Goal: Use online tool/utility

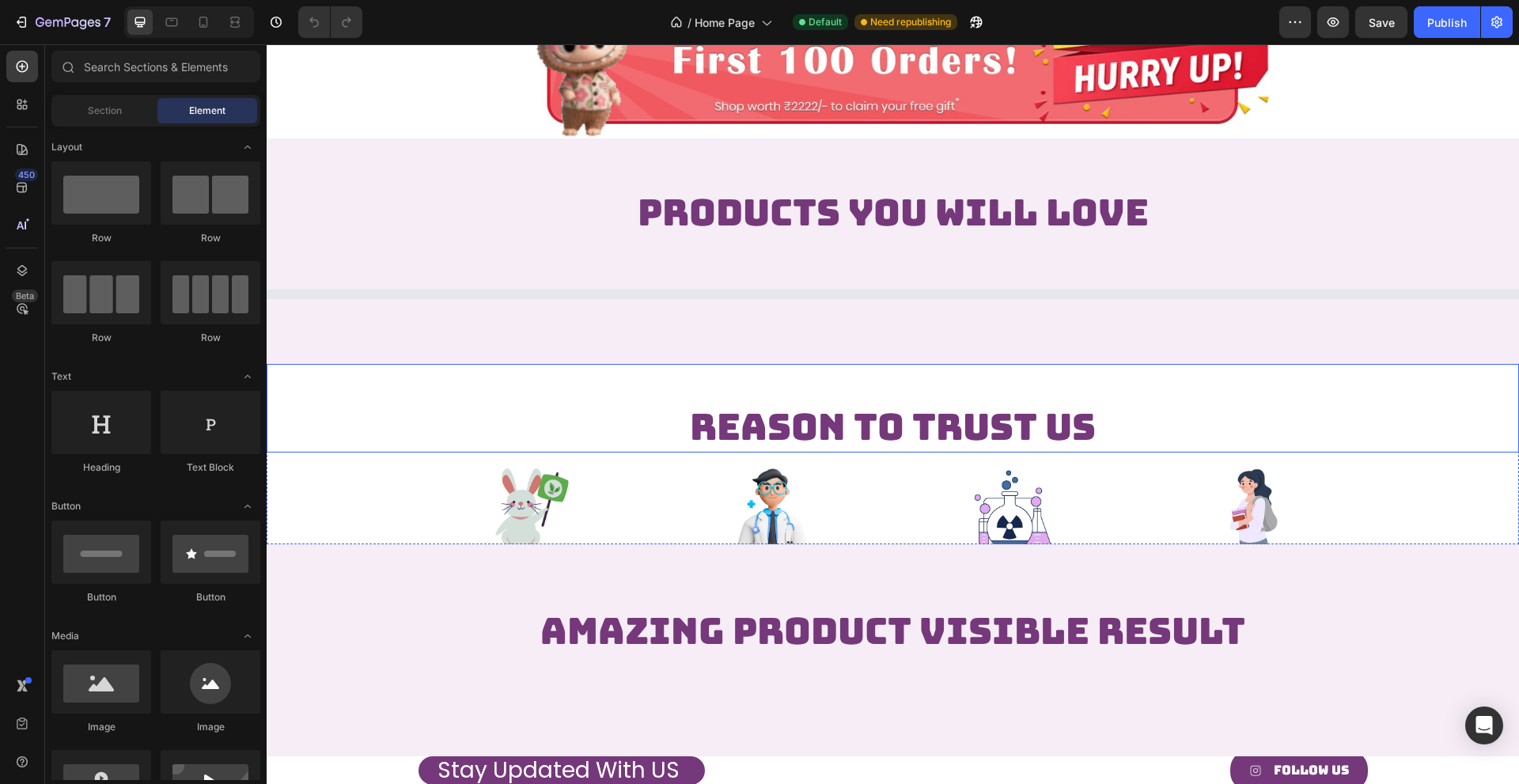
scroll to position [1977, 0]
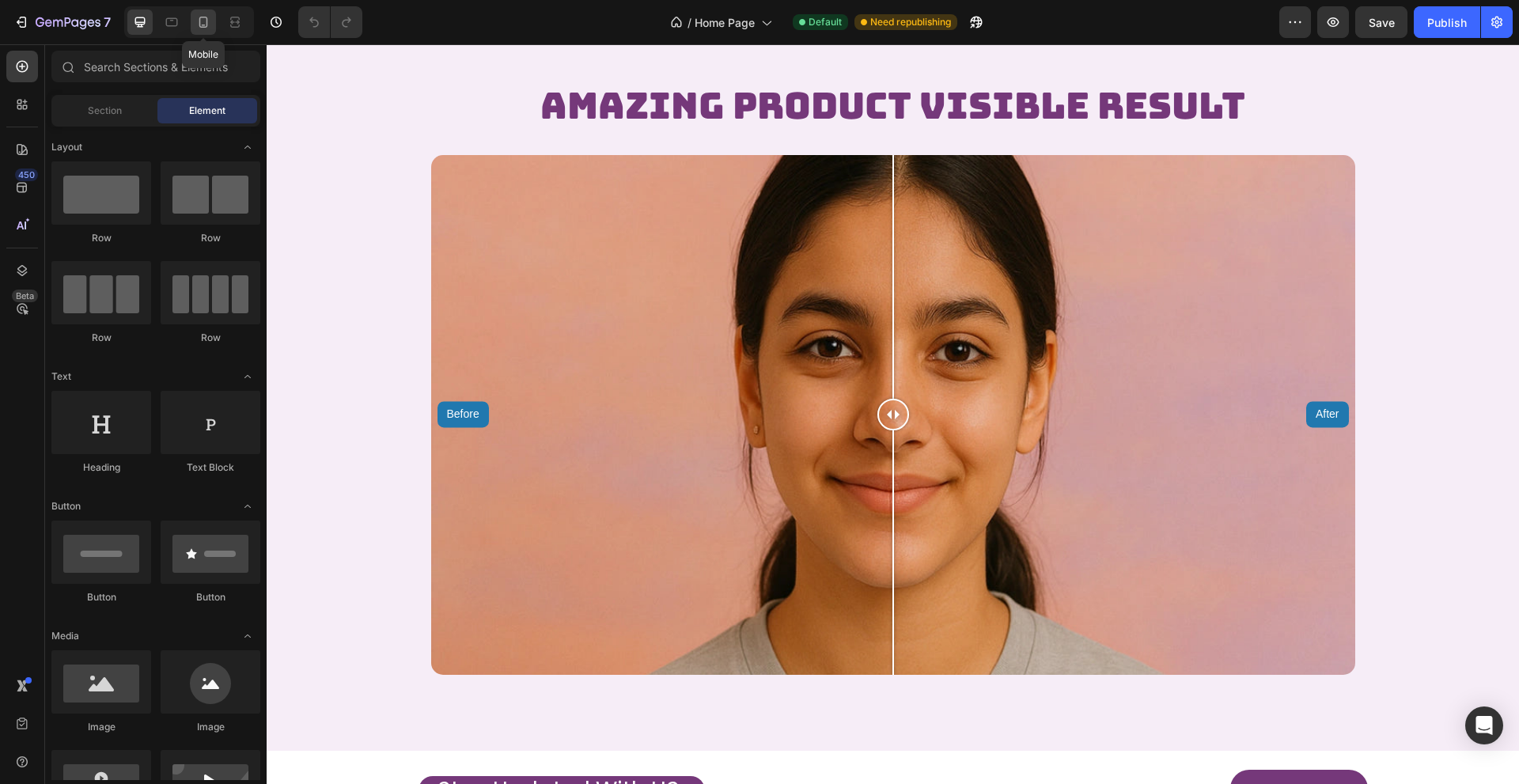
click at [200, 32] on div at bounding box center [203, 22] width 25 height 25
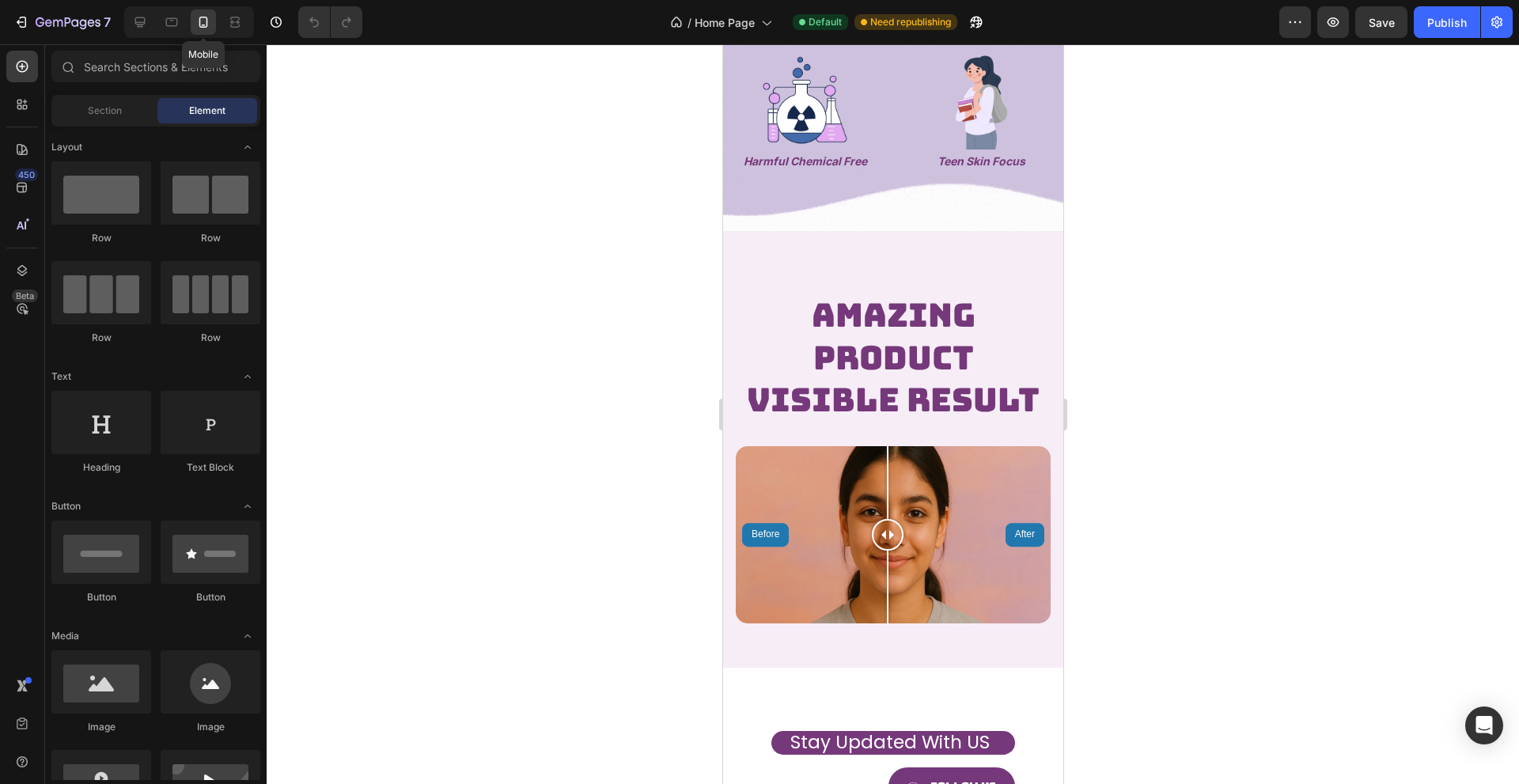
scroll to position [2177, 0]
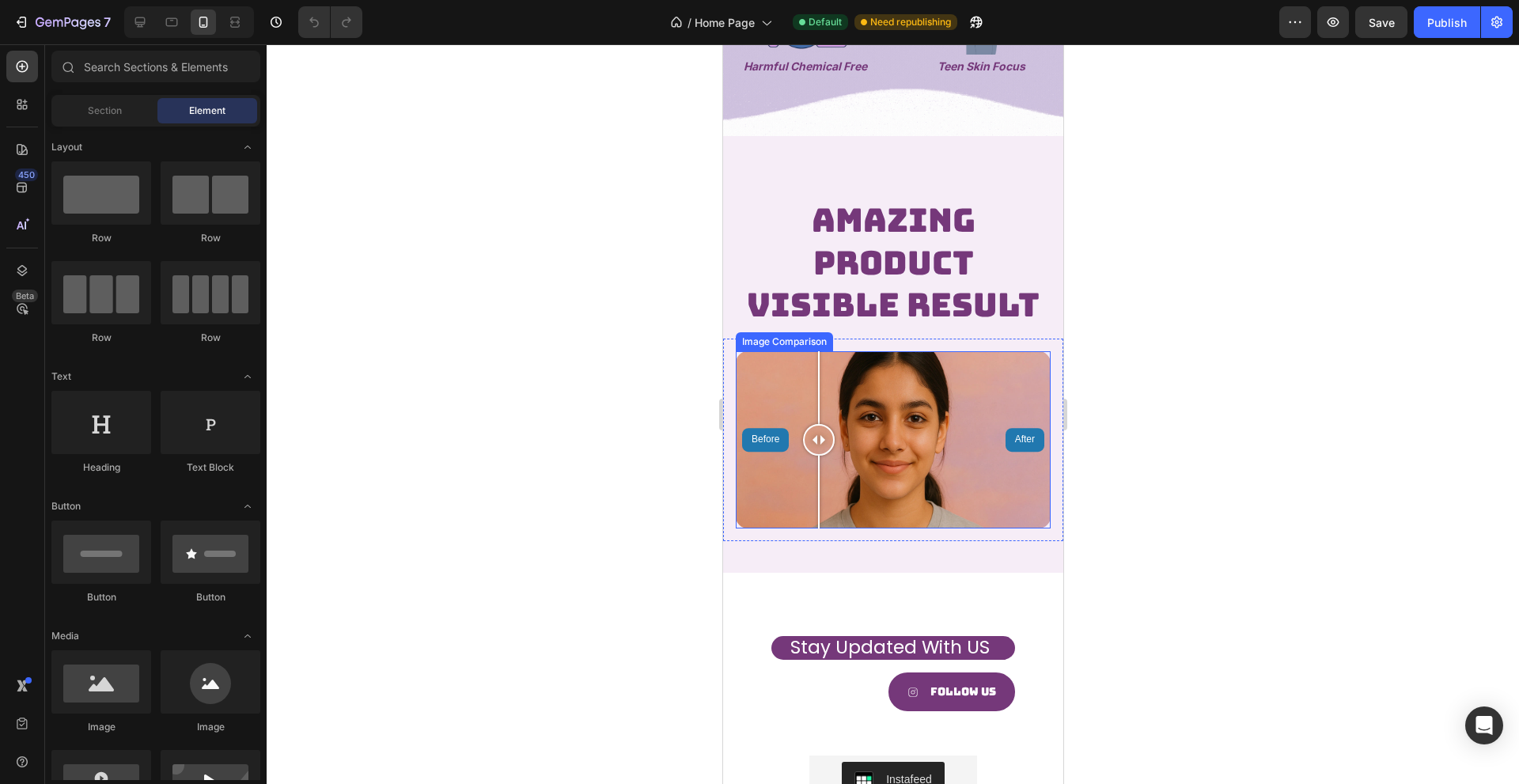
click at [818, 516] on div "Before After" at bounding box center [892, 439] width 315 height 178
click at [862, 500] on div "Before After" at bounding box center [892, 439] width 315 height 178
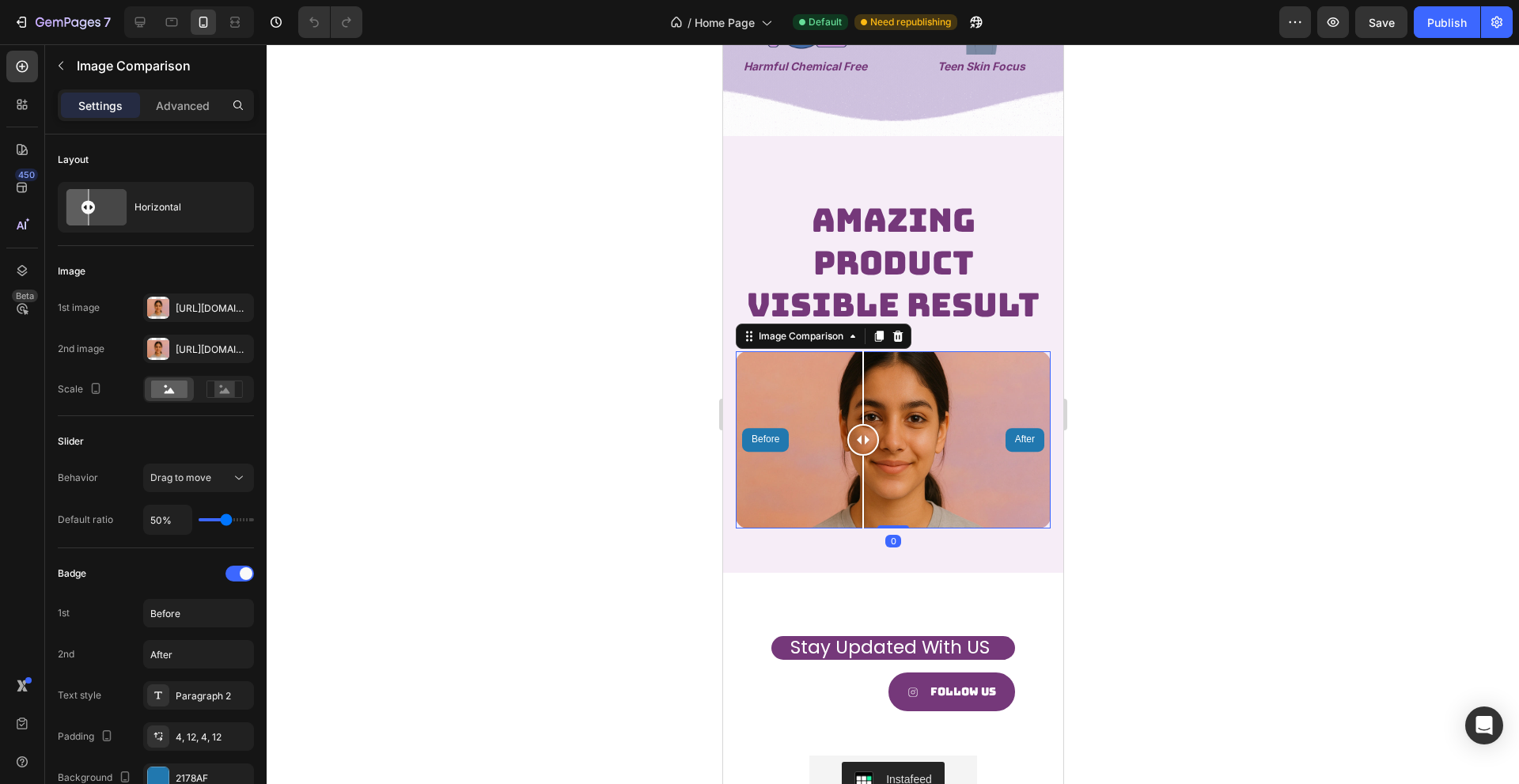
click at [886, 500] on div "Before After" at bounding box center [892, 439] width 315 height 178
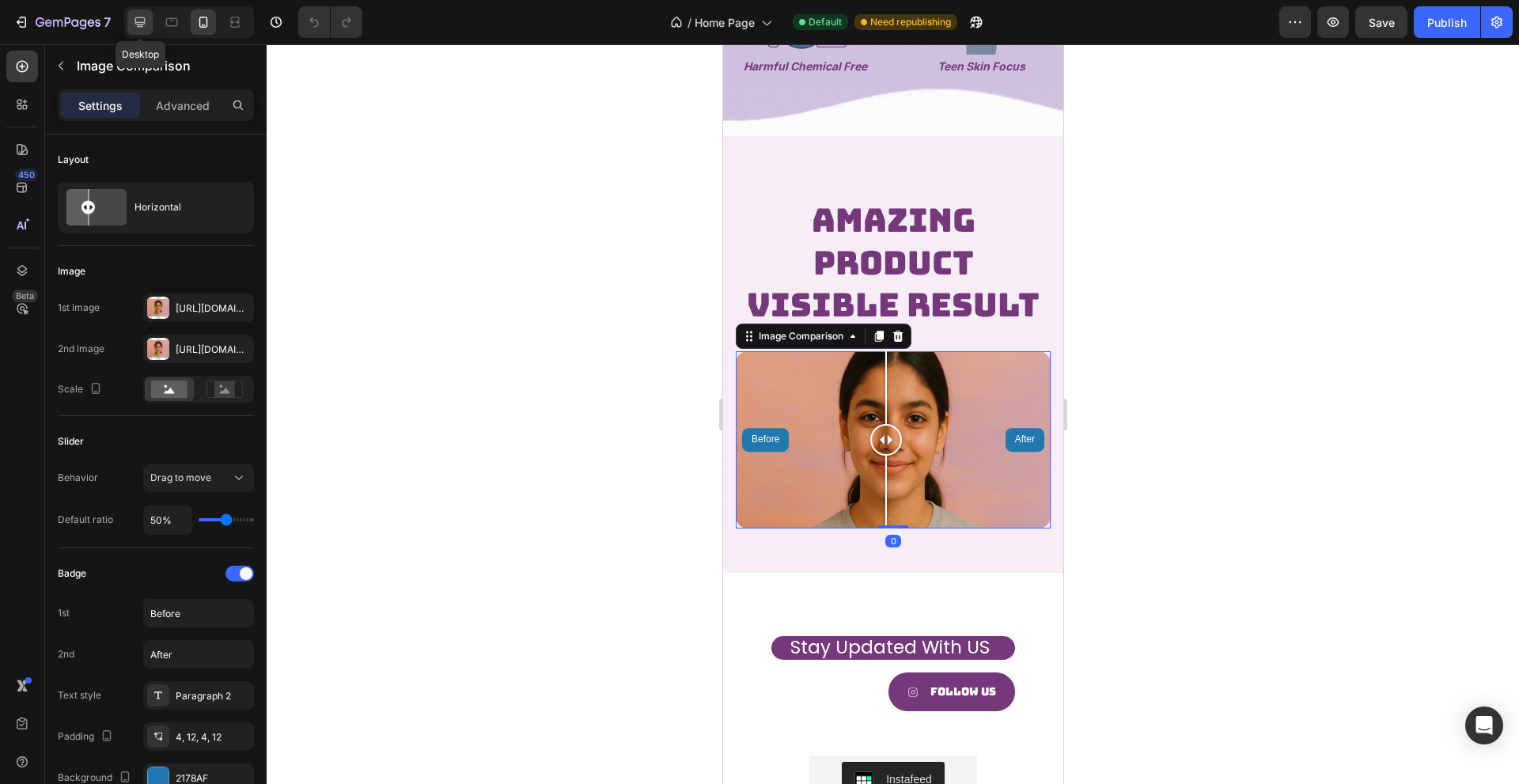
click at [151, 24] on div at bounding box center [139, 22] width 25 height 25
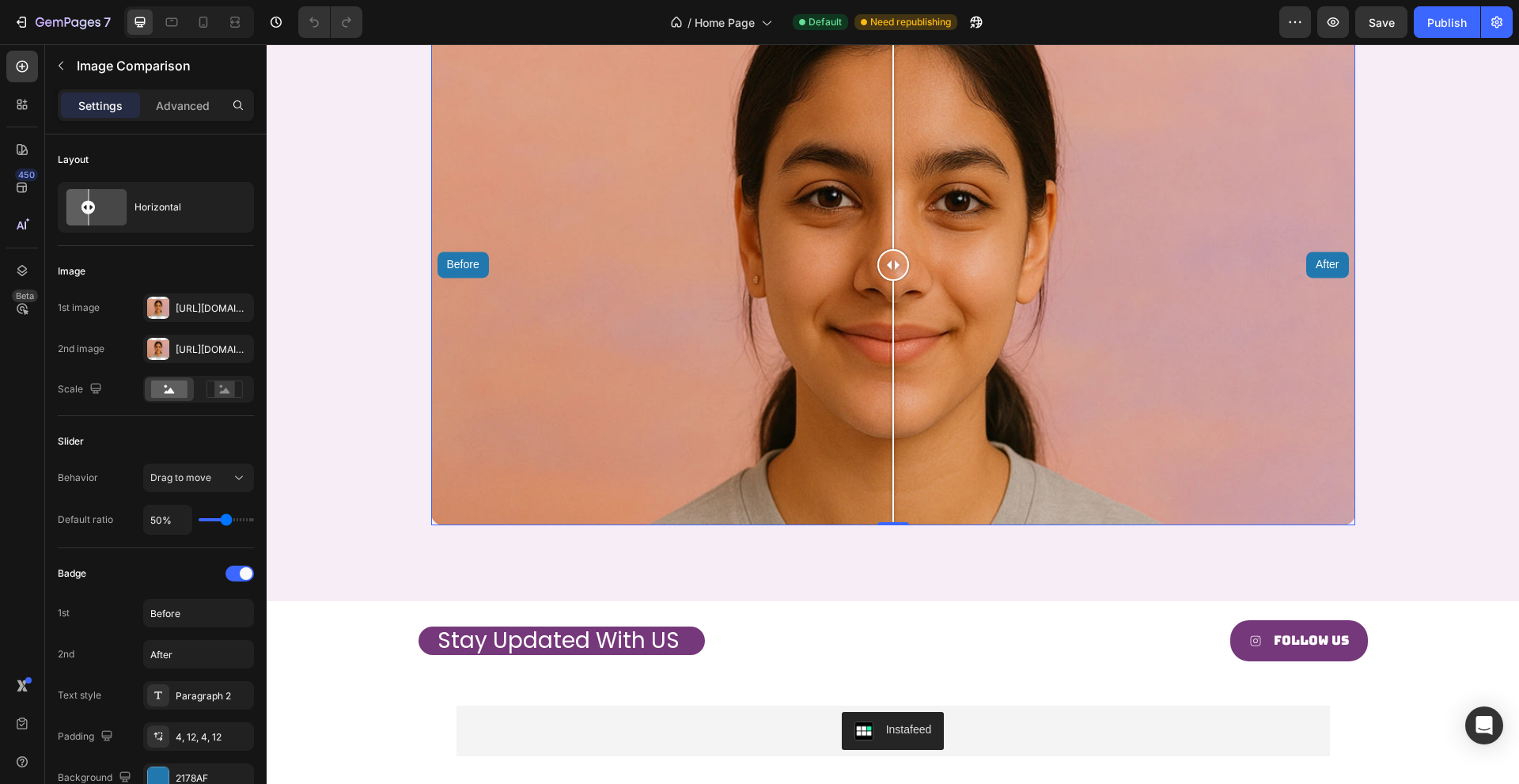
scroll to position [1985, 0]
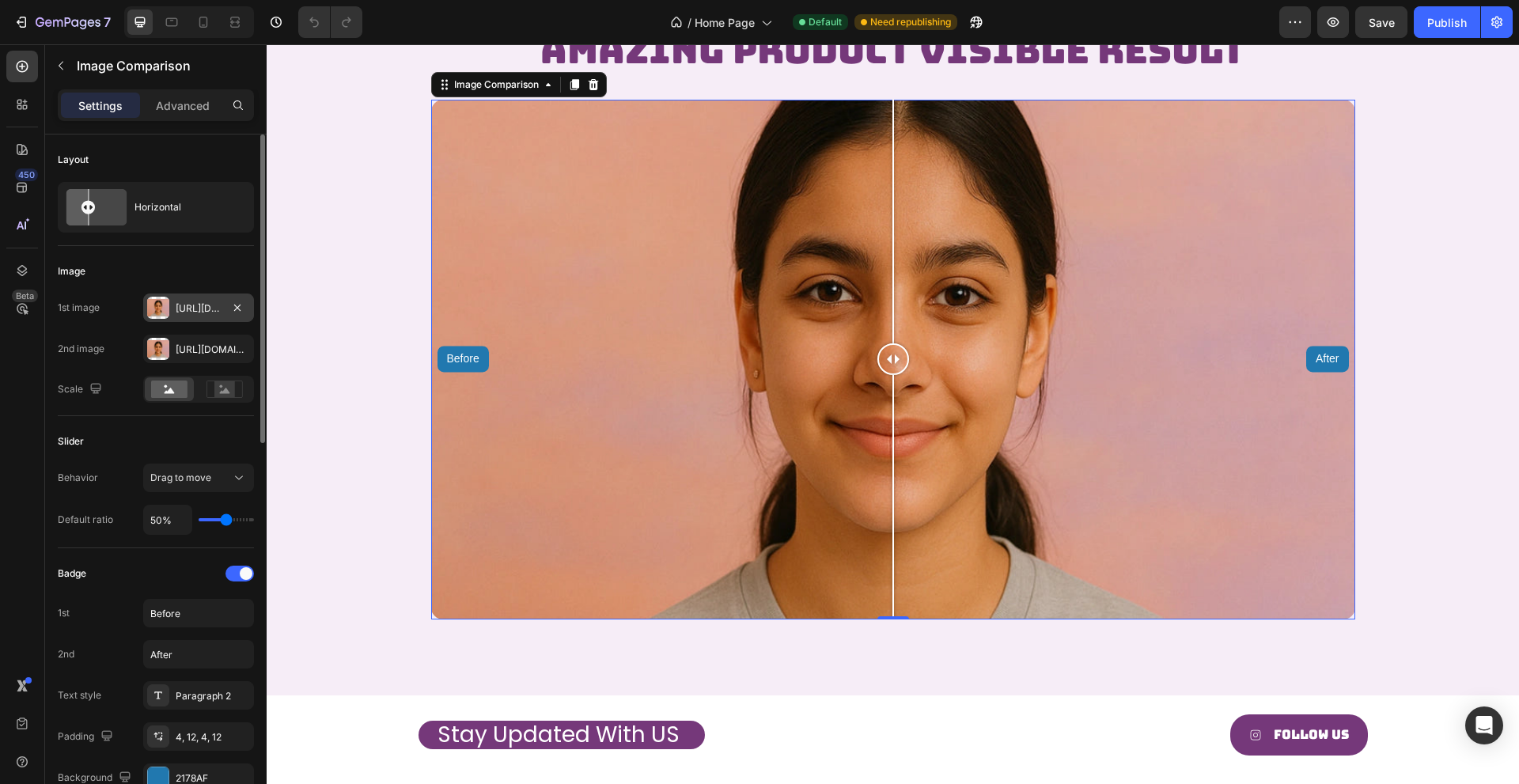
click at [167, 308] on div at bounding box center [157, 307] width 22 height 22
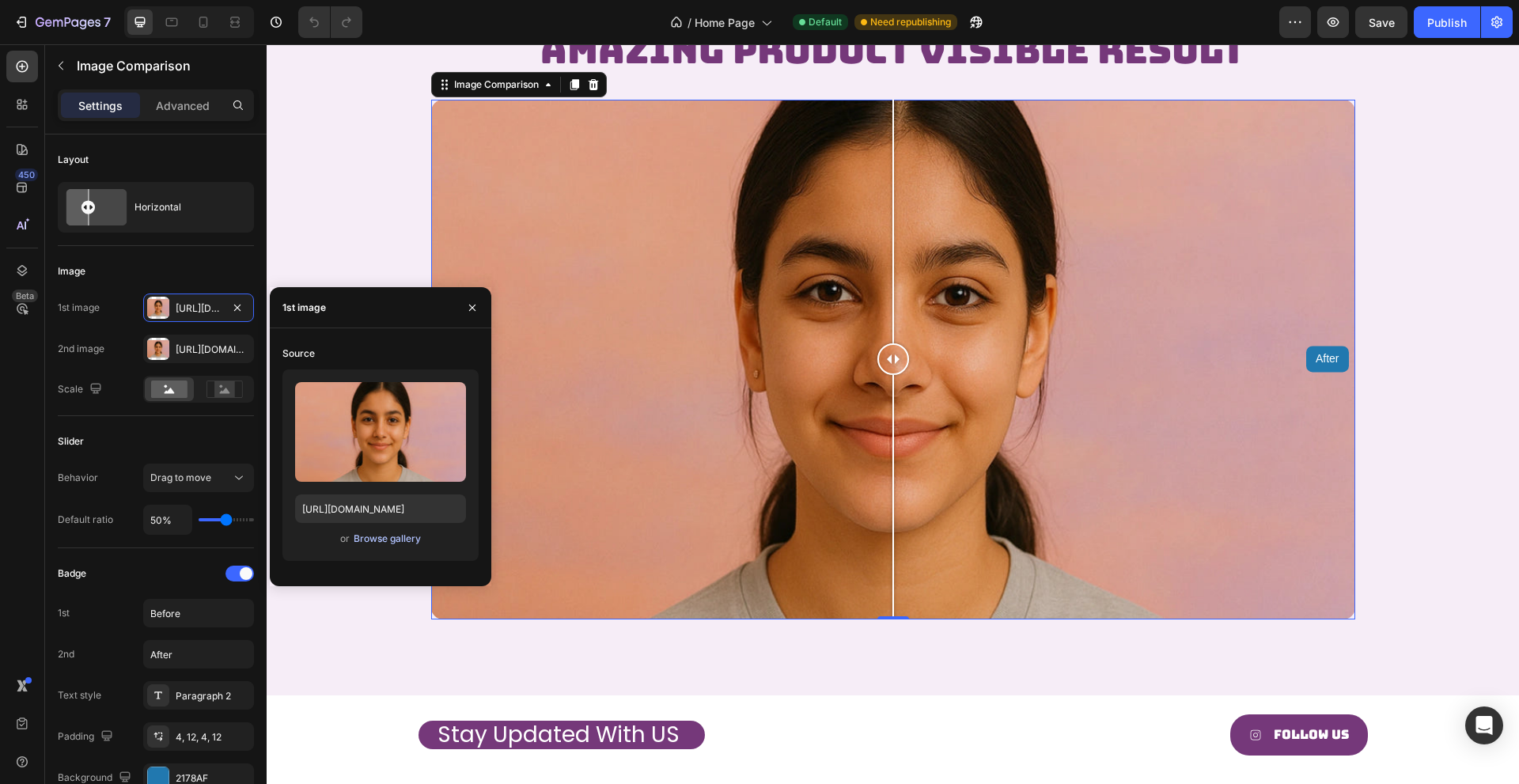
click at [393, 538] on div "Browse gallery" at bounding box center [387, 539] width 67 height 15
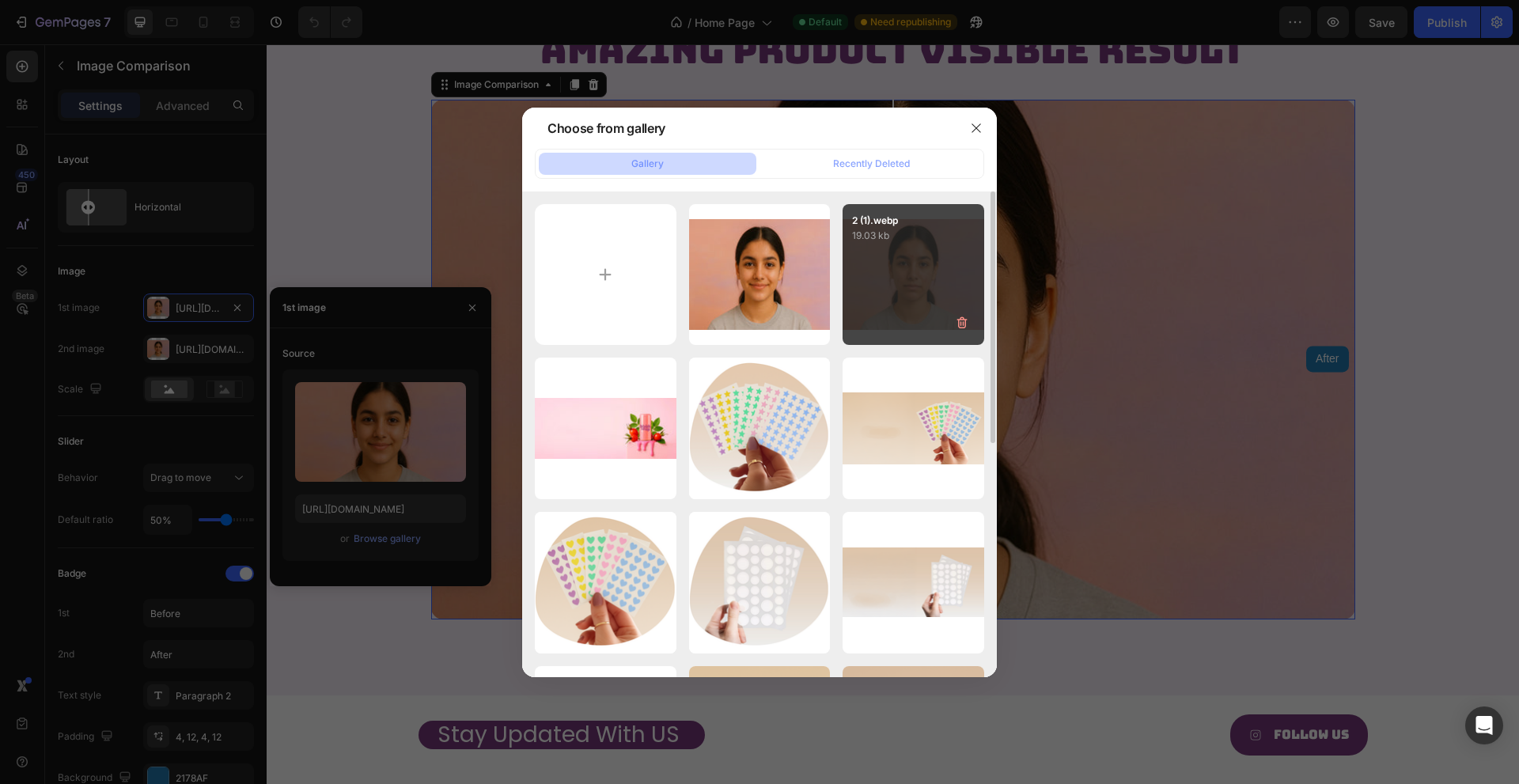
click at [890, 306] on div "2 (1).webp 19.03 kb" at bounding box center [913, 275] width 142 height 142
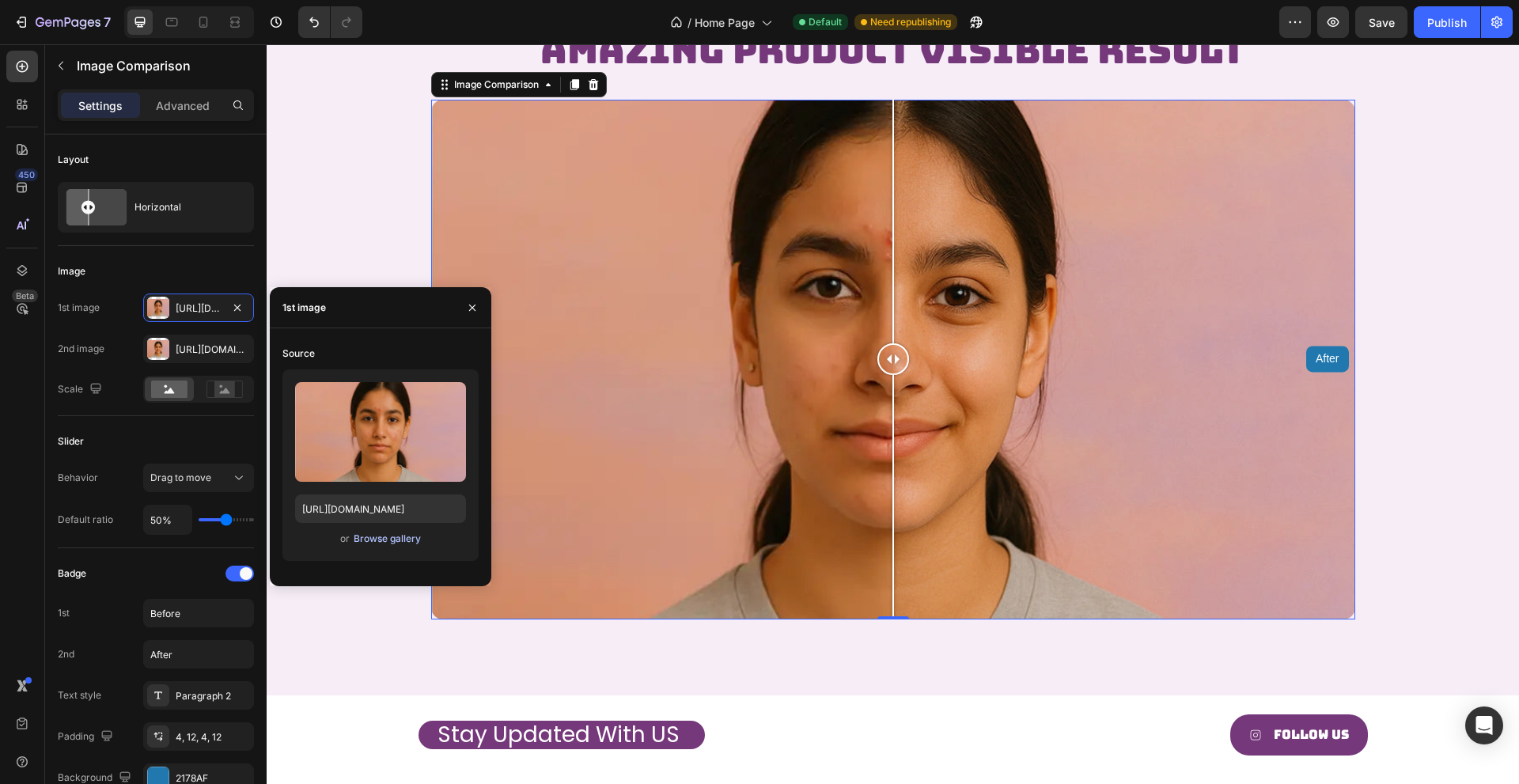
click at [391, 538] on div "Browse gallery" at bounding box center [387, 539] width 67 height 15
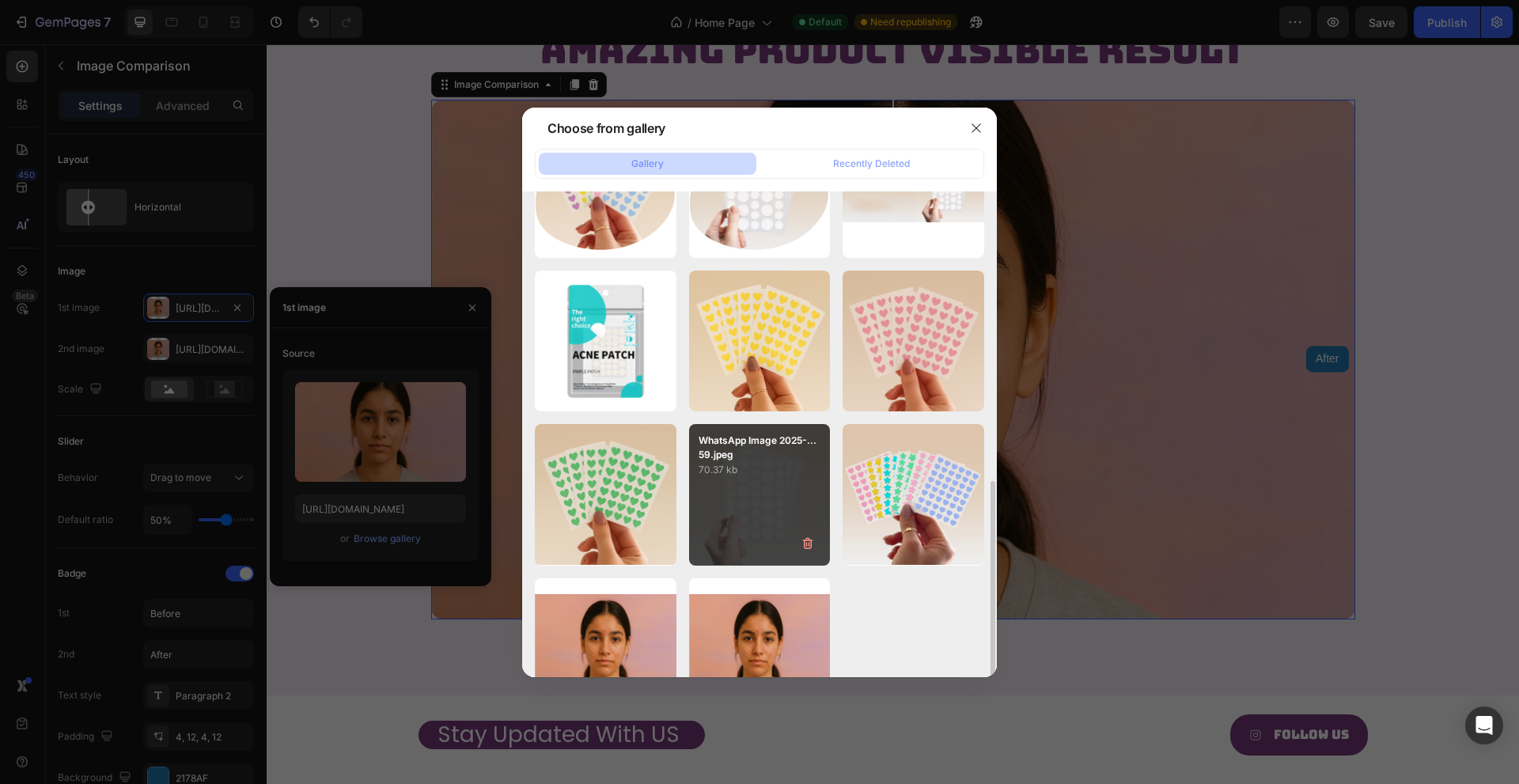
scroll to position [688, 0]
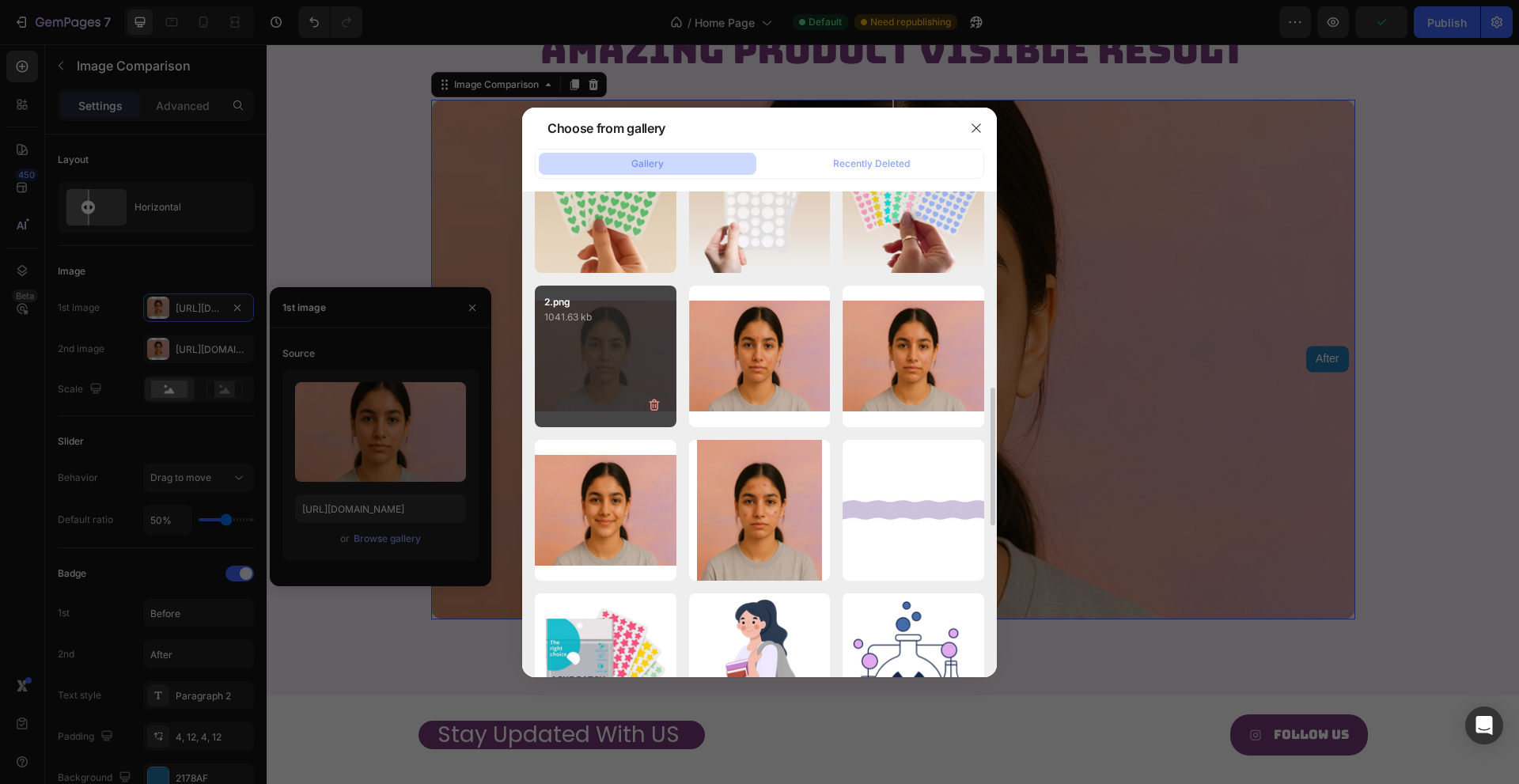
click at [590, 384] on div "2.png 1041.63 kb" at bounding box center [605, 356] width 142 height 142
type input "[URL][DOMAIN_NAME]"
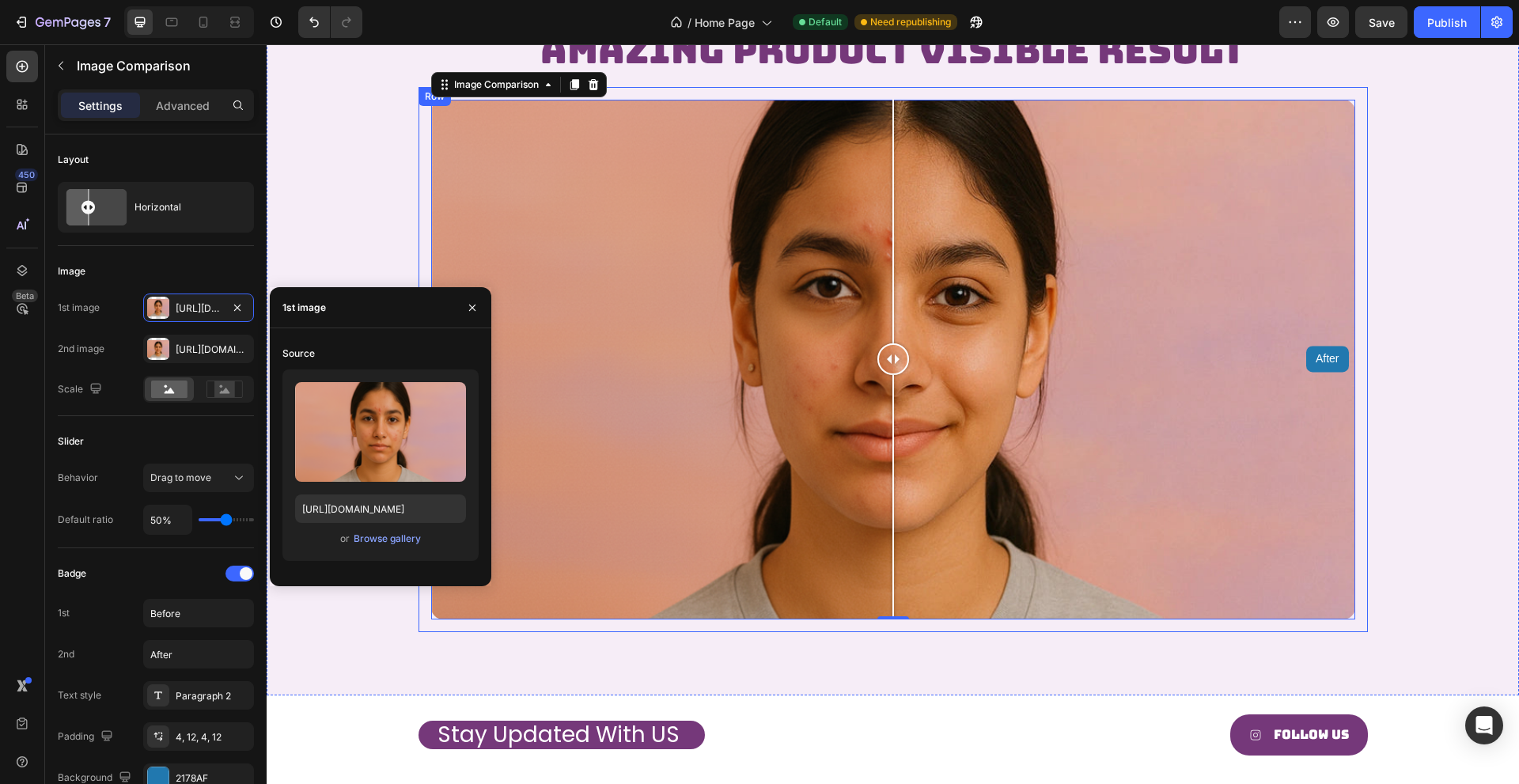
click at [418, 193] on div "Before After Image Comparison 0 Row" at bounding box center [893, 359] width 950 height 545
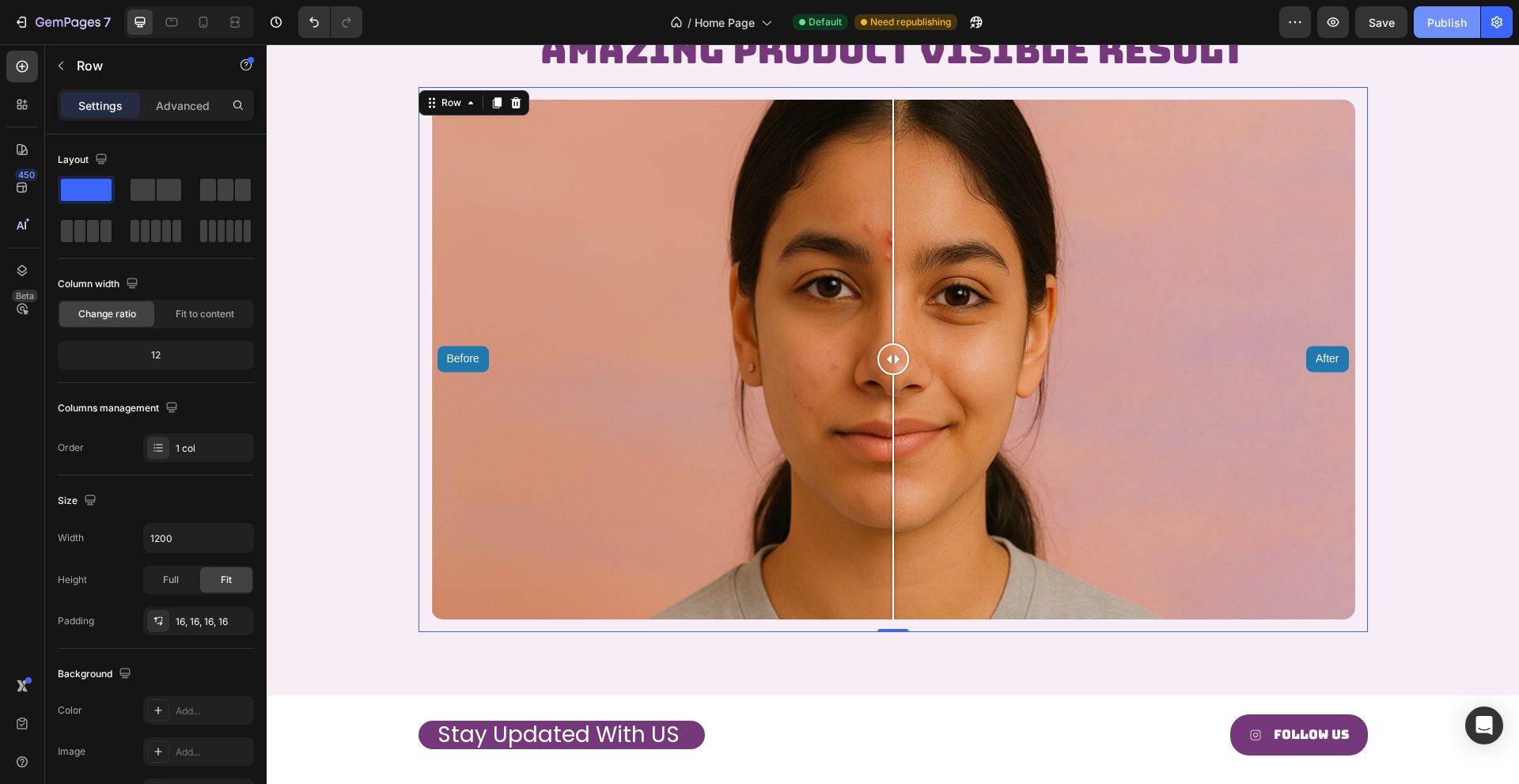
click at [1448, 12] on button "Publish" at bounding box center [1447, 22] width 67 height 32
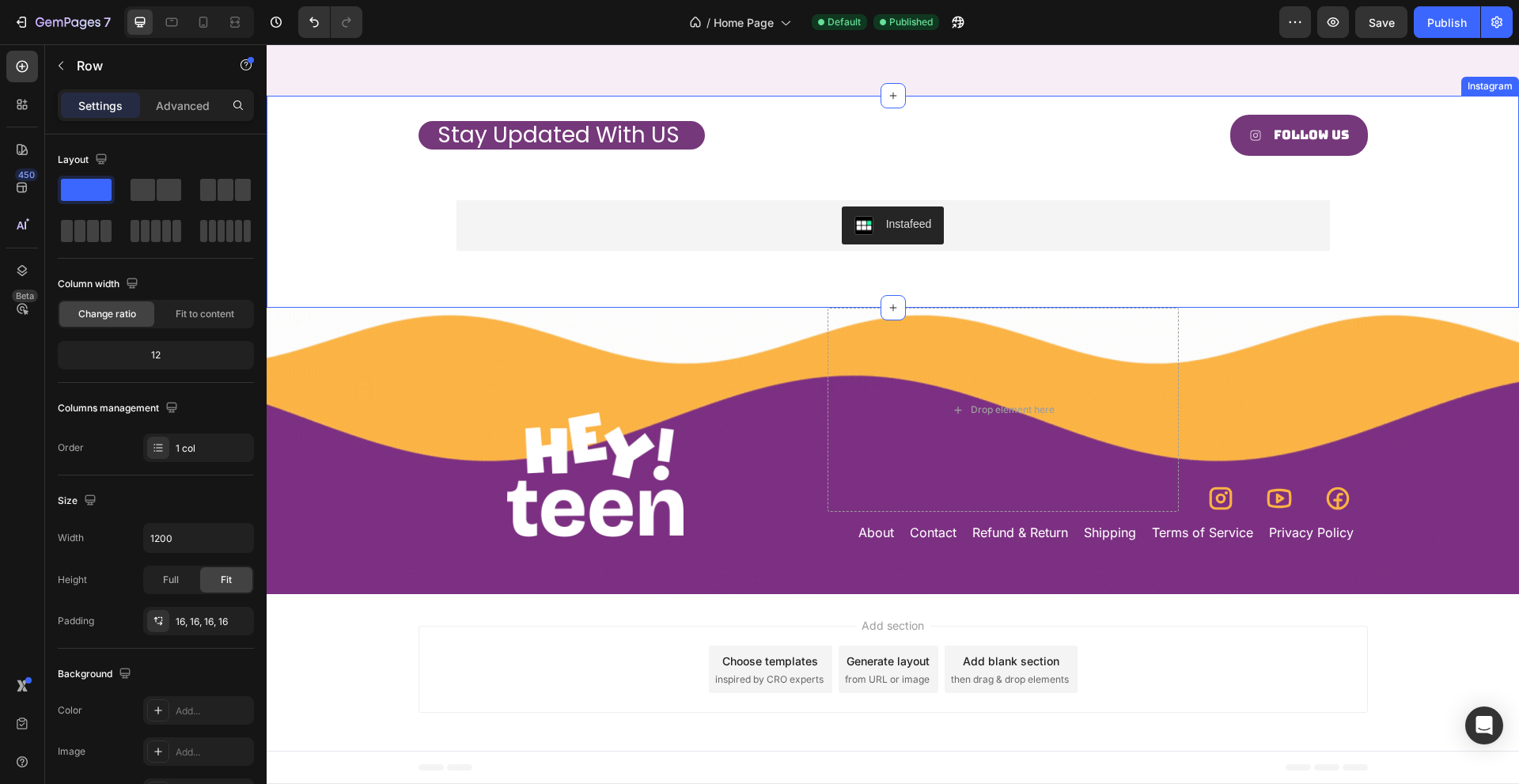
click at [437, 243] on div "Stay Updated With US Heading Follow Us Button Row Row Instafeed Instafeed" at bounding box center [893, 202] width 950 height 175
